Goal: Information Seeking & Learning: Learn about a topic

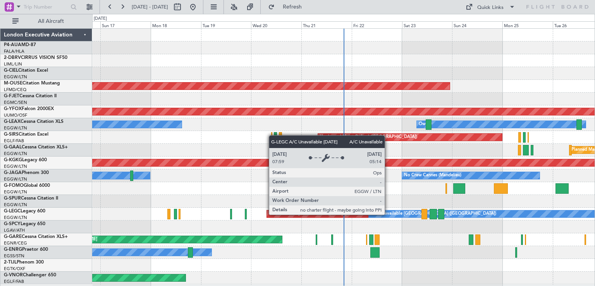
click at [388, 214] on div "A/C Unavailable [GEOGRAPHIC_DATA] ([GEOGRAPHIC_DATA])" at bounding box center [433, 214] width 126 height 12
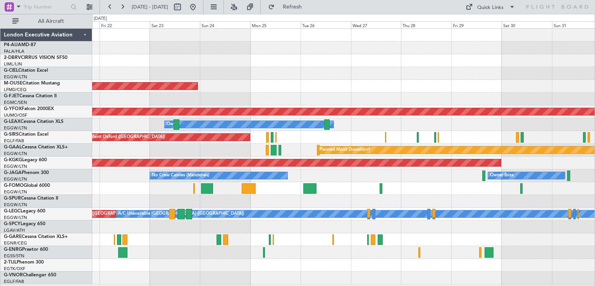
click at [223, 253] on div at bounding box center [343, 252] width 502 height 13
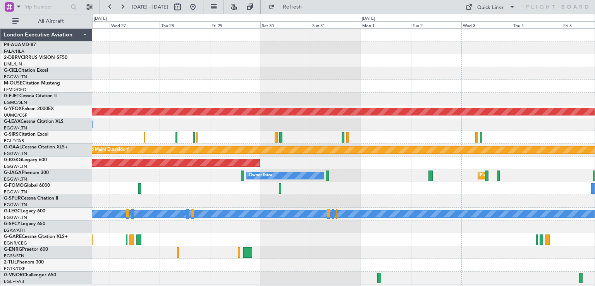
click at [282, 221] on div "AOG Maint Ostafyevo Owner Unplanned Maint [GEOGRAPHIC_DATA] ([GEOGRAPHIC_DATA])…" at bounding box center [343, 157] width 502 height 256
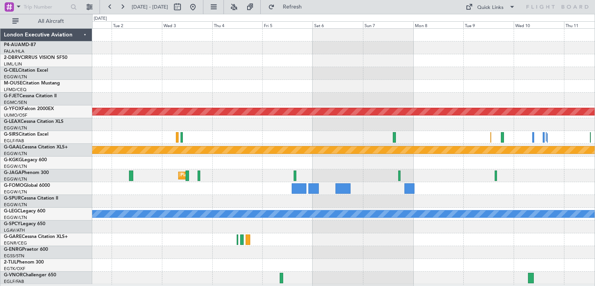
click at [189, 218] on div "A/C Unavailable [GEOGRAPHIC_DATA] ([GEOGRAPHIC_DATA])" at bounding box center [343, 213] width 502 height 13
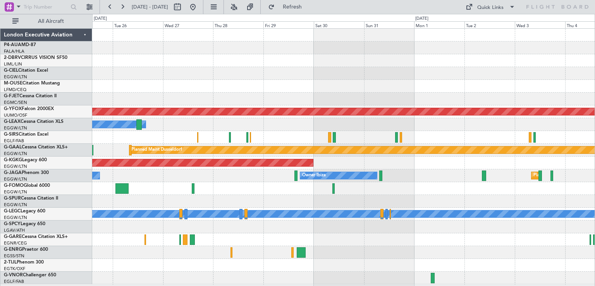
click at [509, 203] on div "Planned Maint Bournemouth AOG Maint Ostafyevo Owner Unplanned Maint [GEOGRAPHIC…" at bounding box center [343, 157] width 502 height 256
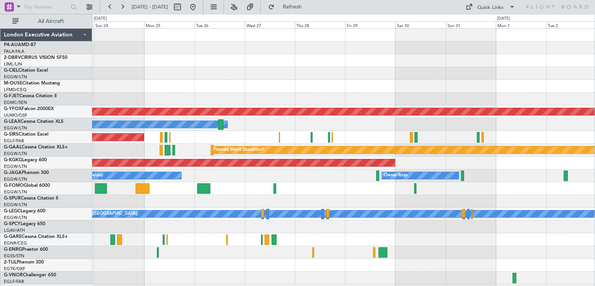
click at [308, 220] on div "Planned Maint Bournemouth AOG Maint Ostafyevo Owner Unplanned Maint [GEOGRAPHIC…" at bounding box center [343, 157] width 502 height 256
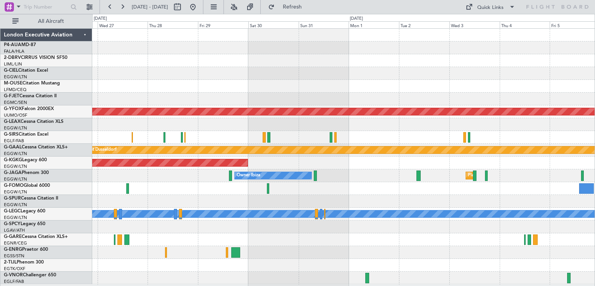
click at [185, 190] on div "AOG Maint Ostafyevo Owner Unplanned Maint [GEOGRAPHIC_DATA] ([GEOGRAPHIC_DATA])…" at bounding box center [343, 157] width 502 height 256
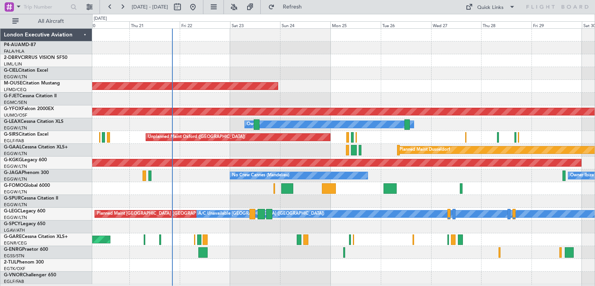
click at [500, 77] on div at bounding box center [343, 73] width 502 height 13
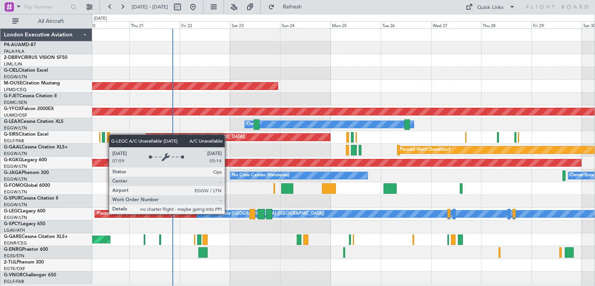
click at [228, 213] on div "A/C Unavailable [GEOGRAPHIC_DATA] ([GEOGRAPHIC_DATA])" at bounding box center [261, 214] width 126 height 12
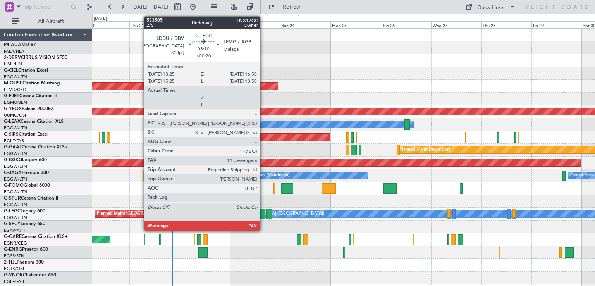
click at [263, 213] on div at bounding box center [260, 214] width 7 height 10
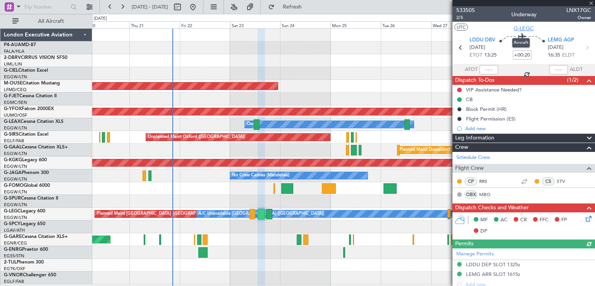
click at [517, 28] on span "G-LEGC" at bounding box center [523, 28] width 20 height 8
click at [589, 2] on span at bounding box center [591, 3] width 8 height 7
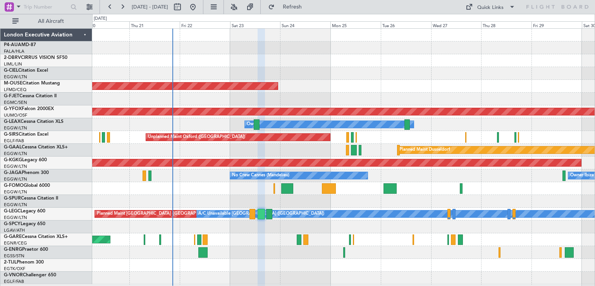
type input "0"
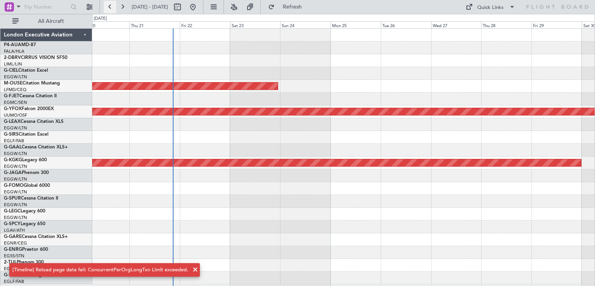
click at [108, 6] on button at bounding box center [110, 7] width 12 height 12
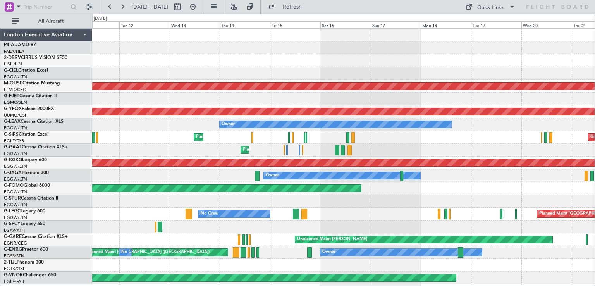
click at [380, 219] on div "Planned Maint Bournemouth AOG Maint Ostafyevo Owner Owner Owner Planned Maint […" at bounding box center [343, 157] width 502 height 256
click at [125, 5] on button at bounding box center [122, 7] width 12 height 12
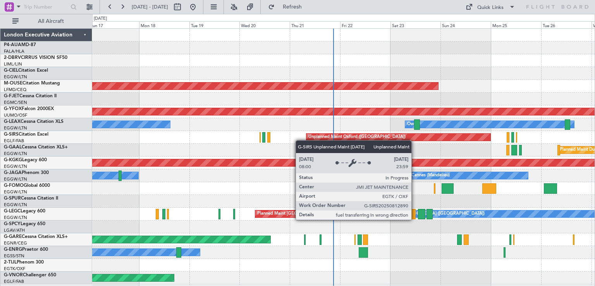
click at [449, 135] on div "Planned Maint Bournemouth AOG Maint Ostafyevo Owner Owner Unplanned Maint [GEOG…" at bounding box center [343, 157] width 502 height 256
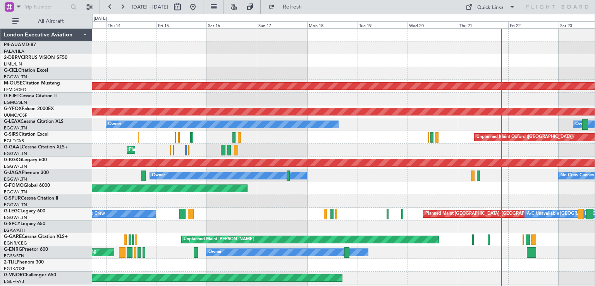
click at [372, 181] on div "Planned Maint Bournemouth AOG Maint Ostafyevo Owner Owner Unplanned Maint [GEOG…" at bounding box center [343, 157] width 502 height 256
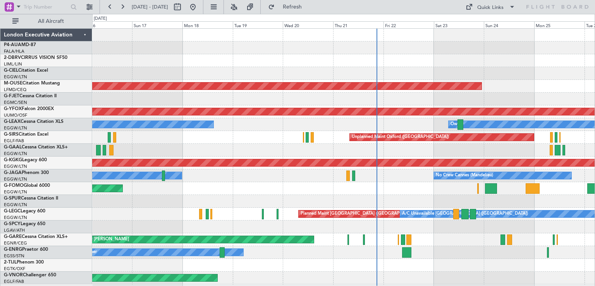
click at [367, 235] on div "Unplanned Maint [PERSON_NAME]" at bounding box center [343, 239] width 502 height 13
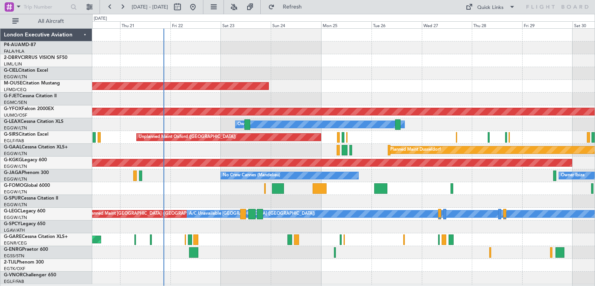
click at [233, 221] on div "Planned Maint Bournemouth AOG Maint Ostafyevo Owner Owner Unplanned Maint [GEOG…" at bounding box center [343, 157] width 502 height 256
